Goal: Navigation & Orientation: Find specific page/section

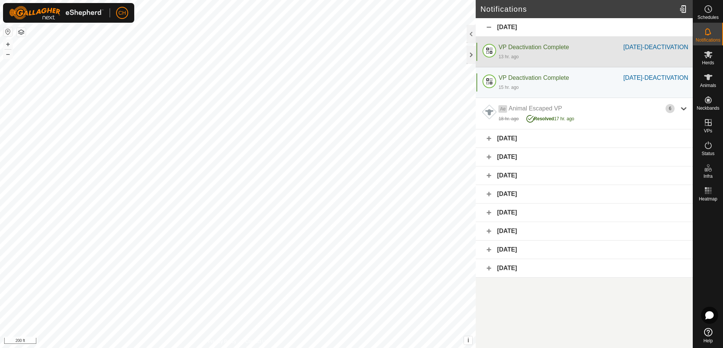
click at [682, 52] on div "[DATE]-DEACTIVATION" at bounding box center [655, 47] width 65 height 9
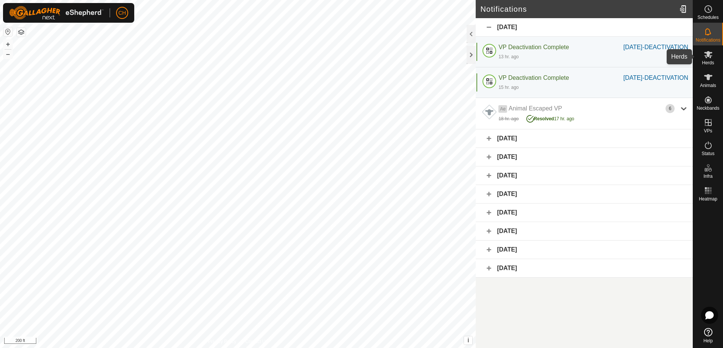
click at [709, 58] on icon at bounding box center [708, 54] width 9 height 9
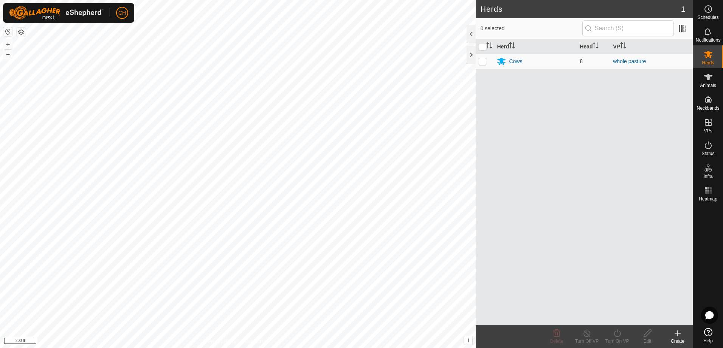
click at [484, 62] on p-checkbox at bounding box center [483, 61] width 8 height 6
checkbox input "true"
click at [481, 61] on p-checkbox at bounding box center [483, 61] width 8 height 6
checkbox input "false"
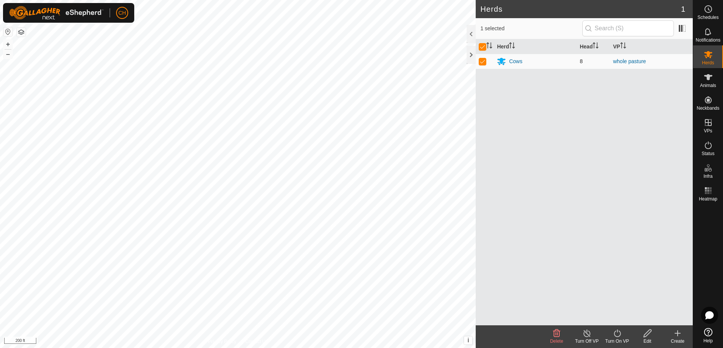
checkbox input "false"
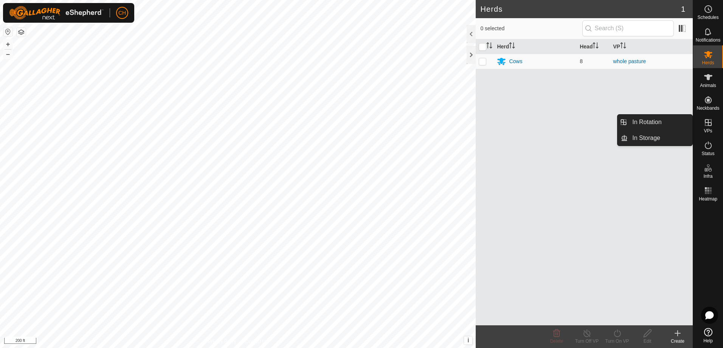
click at [705, 123] on icon at bounding box center [708, 122] width 7 height 7
click at [637, 121] on link "In Rotation" at bounding box center [660, 122] width 65 height 15
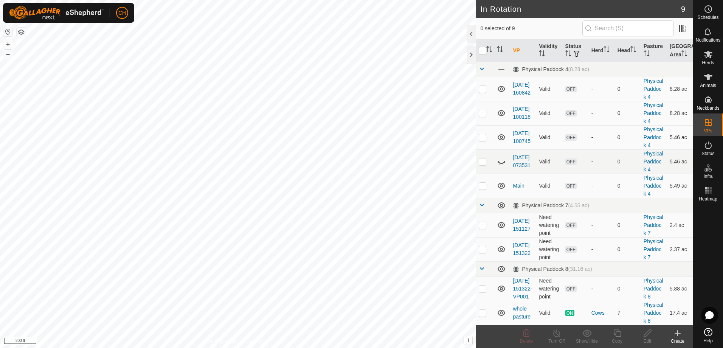
scroll to position [72, 0]
